Goal: Transaction & Acquisition: Subscribe to service/newsletter

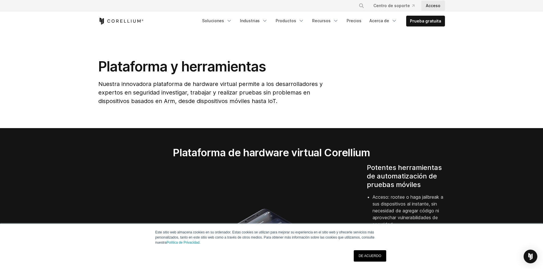
click at [428, 5] on font "Acceso" at bounding box center [433, 5] width 15 height 5
click at [300, 23] on link "Productos" at bounding box center [289, 21] width 35 height 10
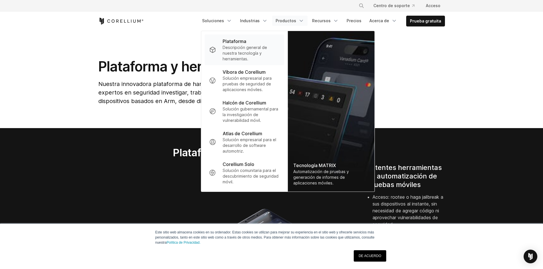
click at [252, 49] on font "Descripción general de nuestra tecnología y herramientas." at bounding box center [245, 53] width 44 height 16
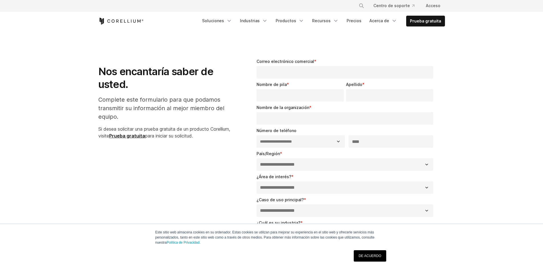
select select "**"
click at [420, 25] on link "Prueba gratuita" at bounding box center [426, 21] width 38 height 10
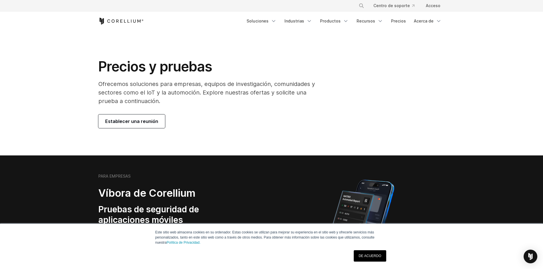
click at [140, 126] on link "Establecer una reunión" at bounding box center [131, 122] width 67 height 14
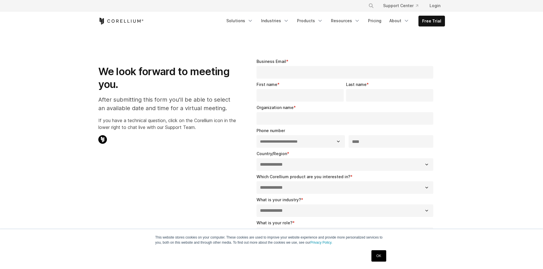
select select "**"
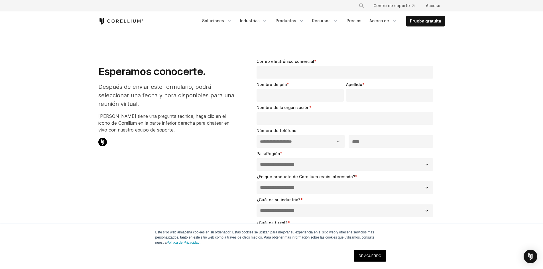
click at [129, 22] on icon "Inicio de Corellium" at bounding box center [120, 21] width 45 height 7
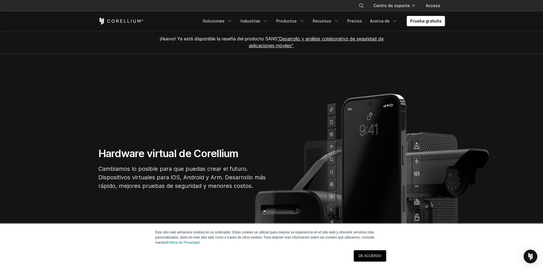
click at [371, 259] on link "DE ACUERDO" at bounding box center [370, 256] width 32 height 11
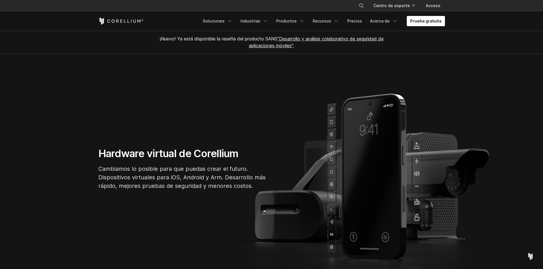
click at [130, 19] on icon "Inicio de Corellium" at bounding box center [120, 21] width 45 height 7
click at [434, 20] on font "Prueba gratuita" at bounding box center [425, 21] width 31 height 5
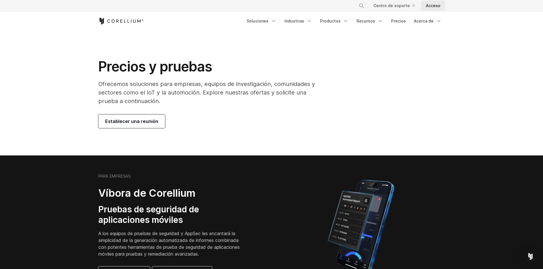
click at [438, 5] on font "Acceso" at bounding box center [433, 5] width 15 height 5
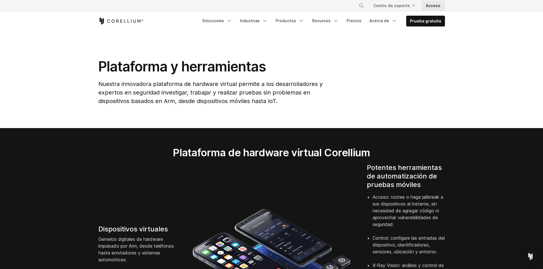
click at [435, 8] on font "Acceso" at bounding box center [433, 5] width 15 height 5
